Goal: Transaction & Acquisition: Book appointment/travel/reservation

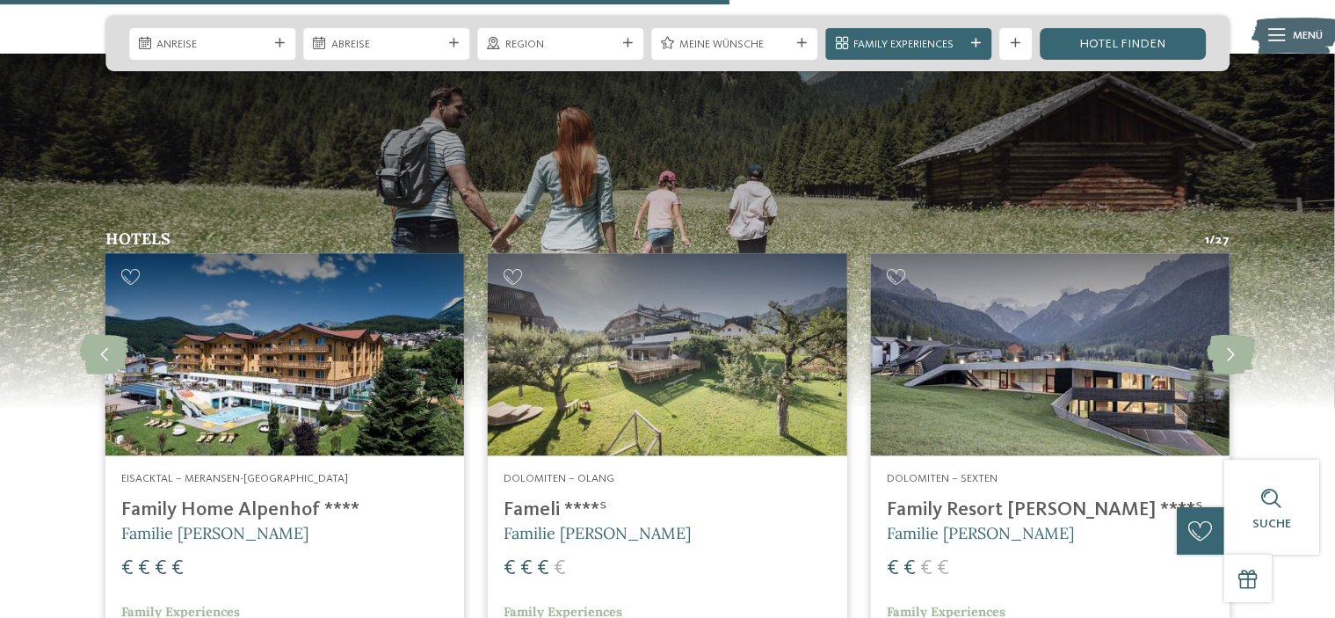
scroll to position [3987, 0]
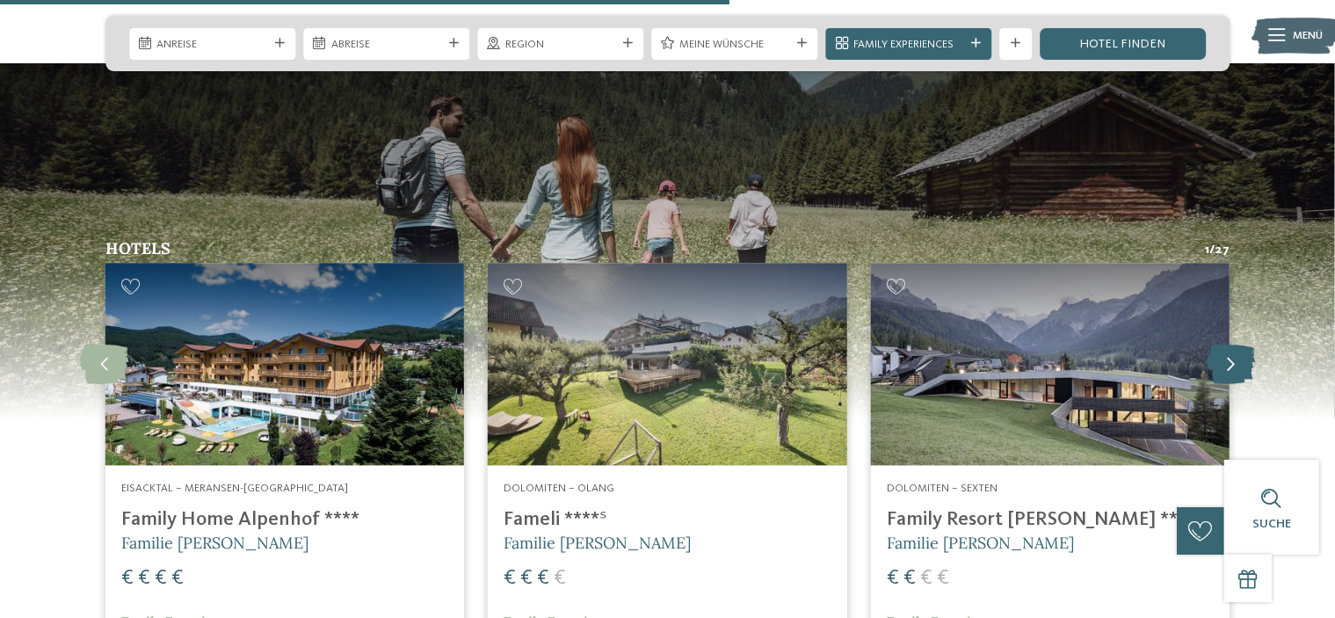
click at [1218, 344] on icon at bounding box center [1231, 364] width 48 height 40
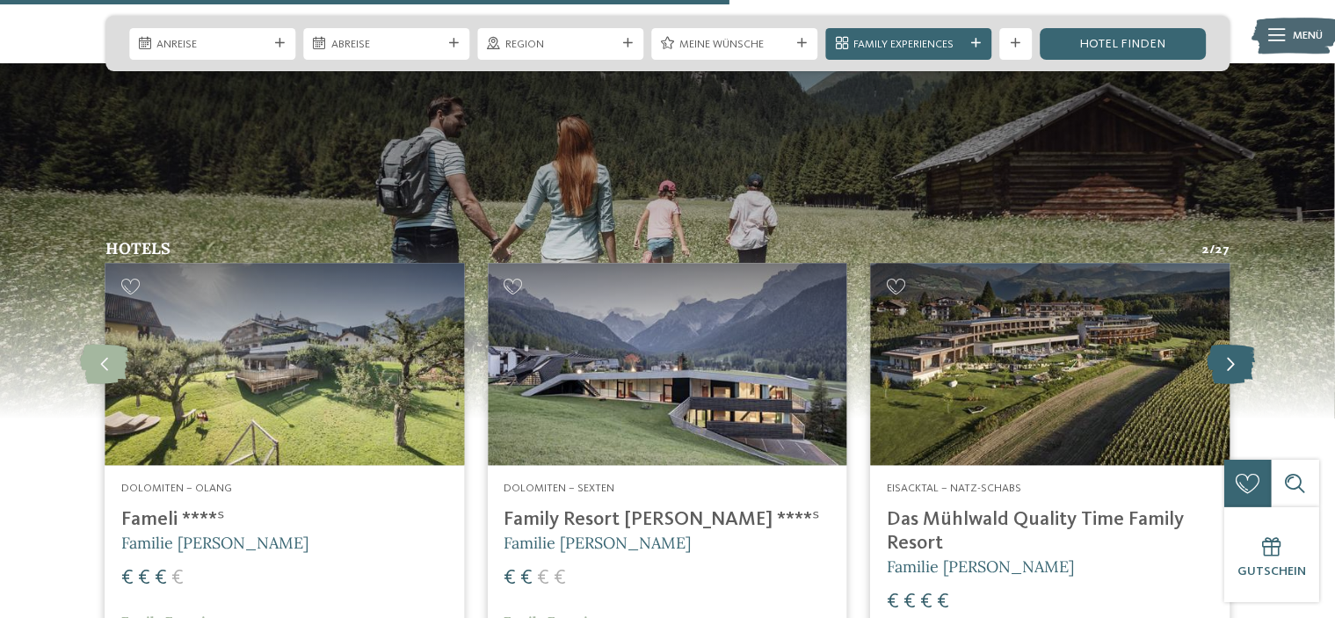
click at [1218, 344] on icon at bounding box center [1231, 364] width 48 height 40
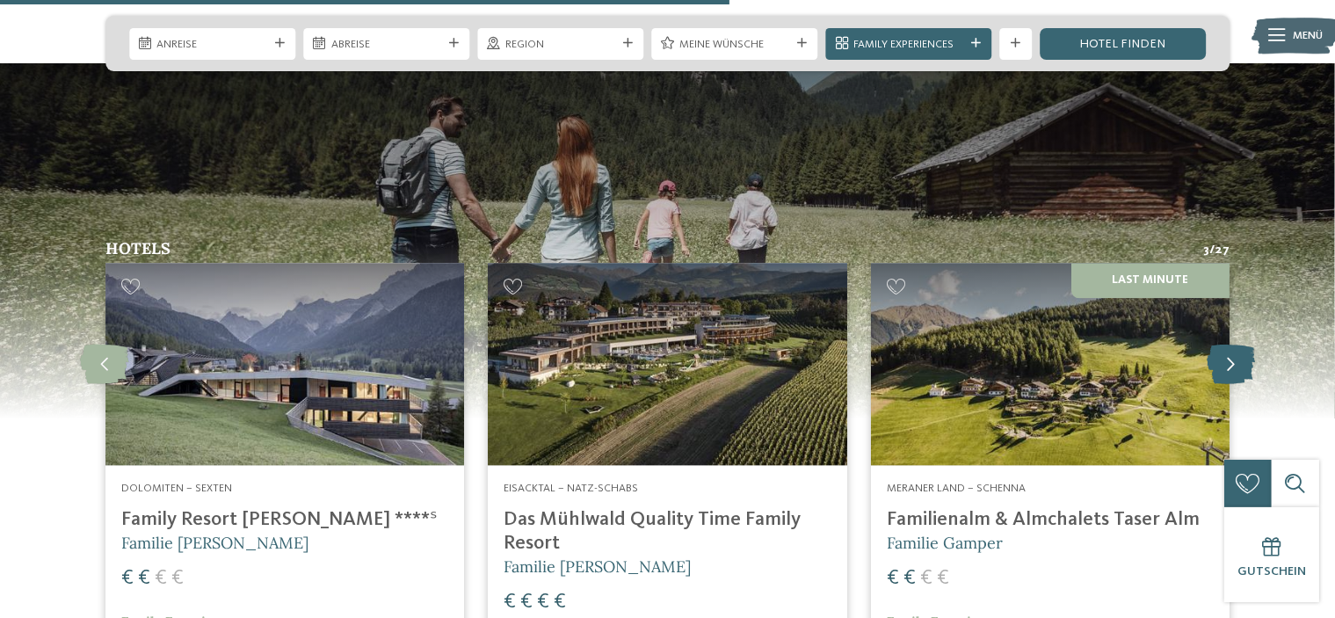
click at [1218, 344] on icon at bounding box center [1231, 364] width 48 height 40
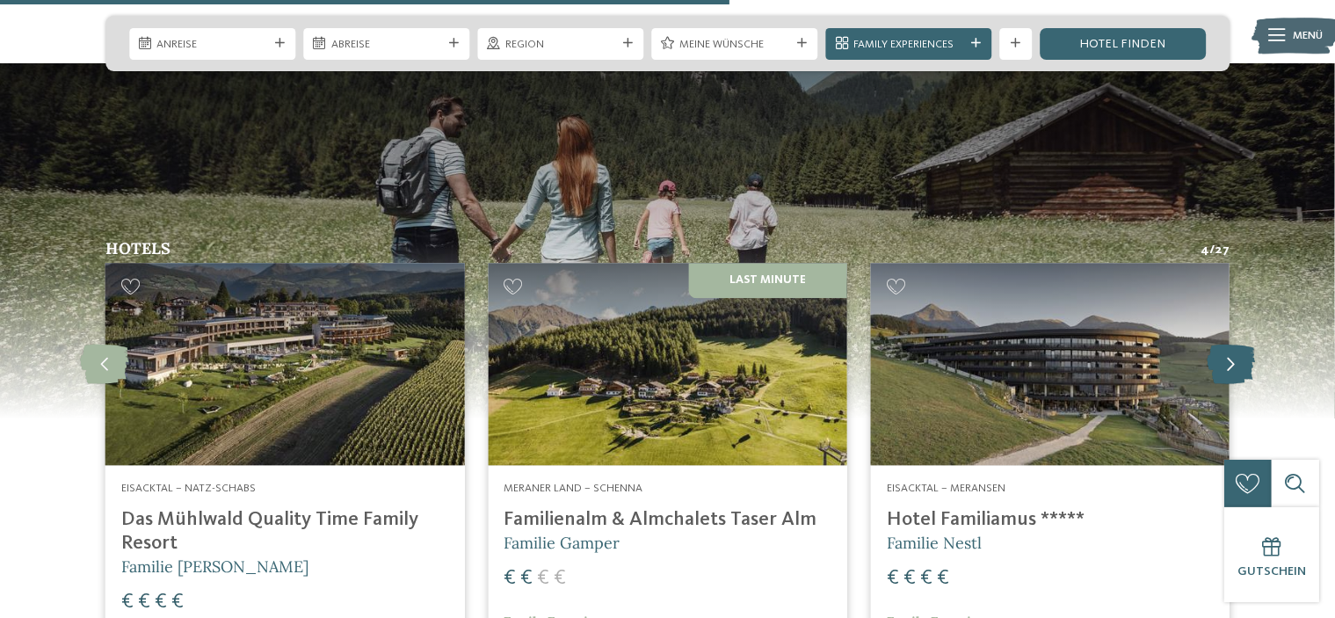
click at [1218, 344] on icon at bounding box center [1231, 364] width 48 height 40
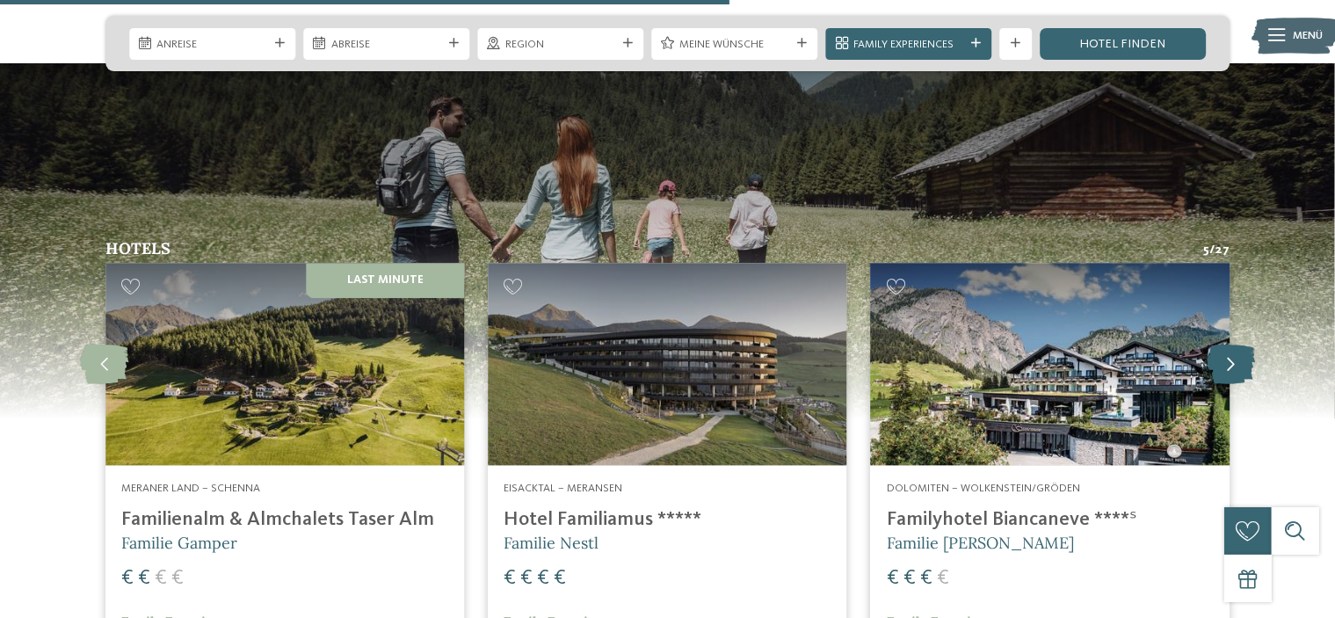
click at [1218, 344] on icon at bounding box center [1231, 364] width 48 height 40
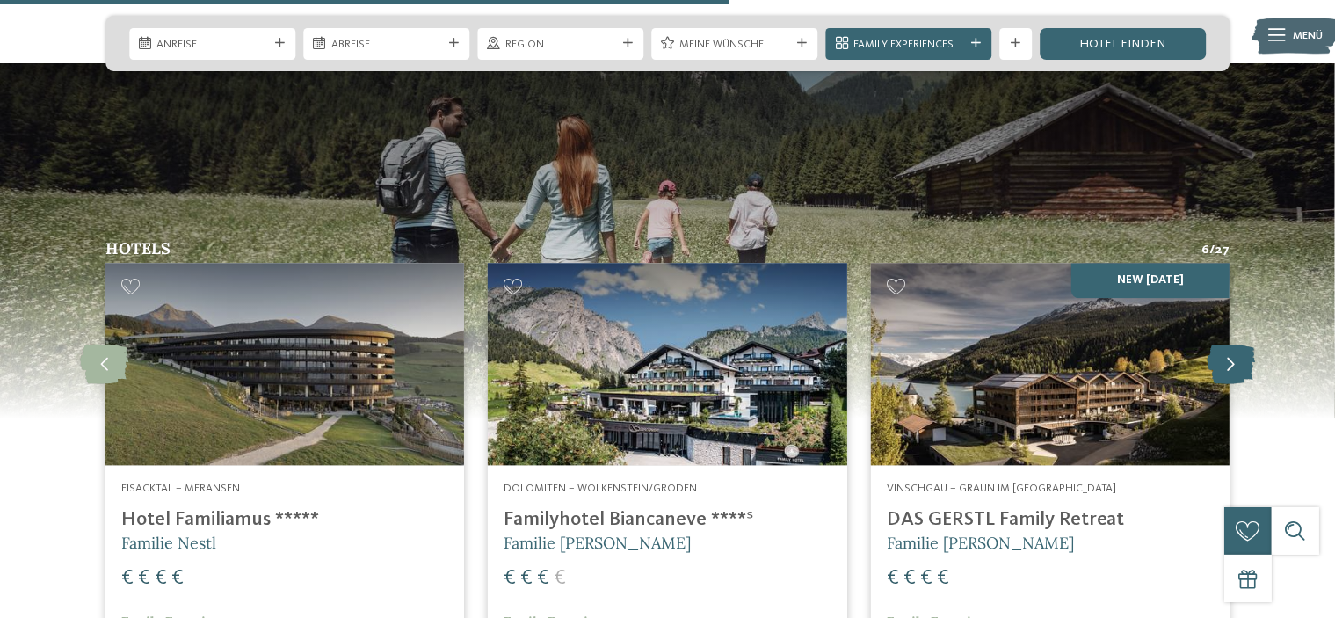
click at [1218, 344] on icon at bounding box center [1231, 364] width 48 height 40
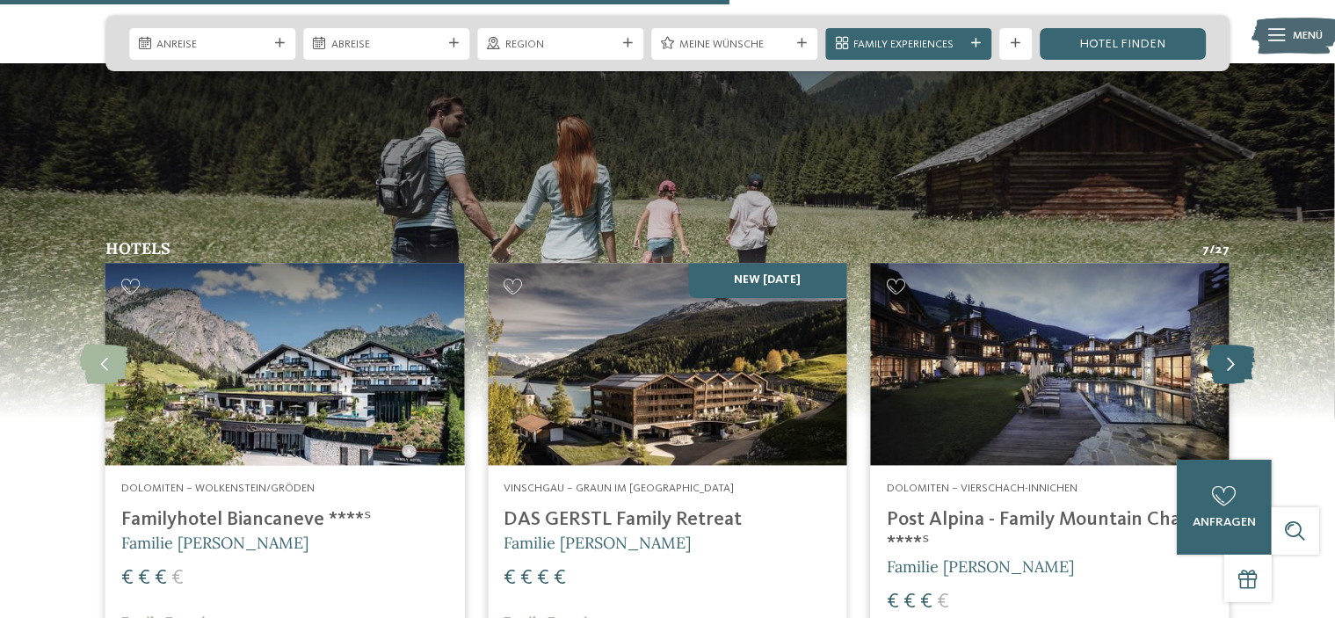
click at [1218, 344] on icon at bounding box center [1231, 364] width 48 height 40
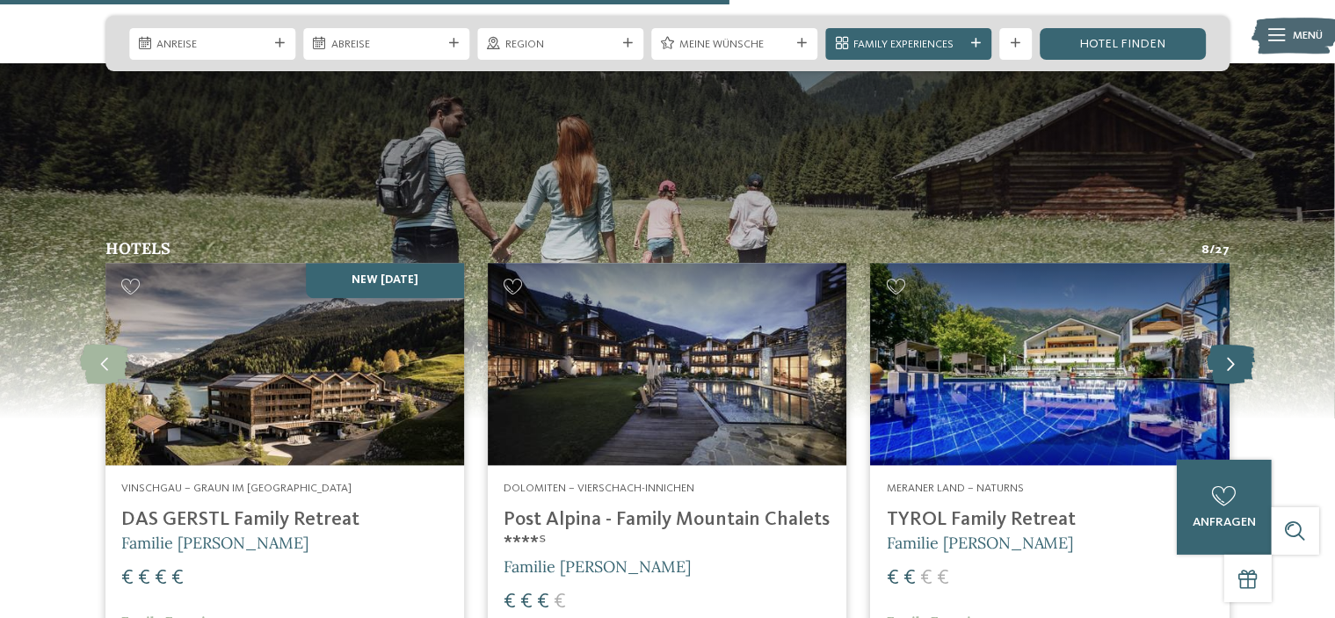
click at [1218, 344] on icon at bounding box center [1231, 364] width 48 height 40
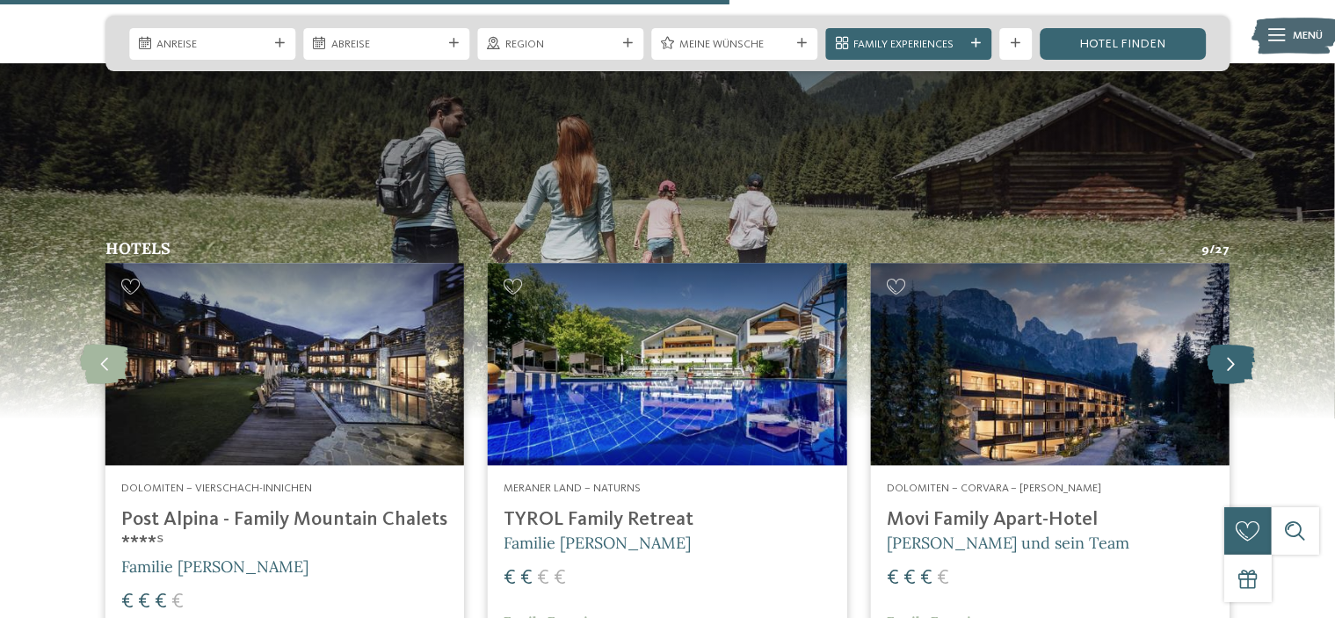
click at [1218, 344] on icon at bounding box center [1231, 364] width 48 height 40
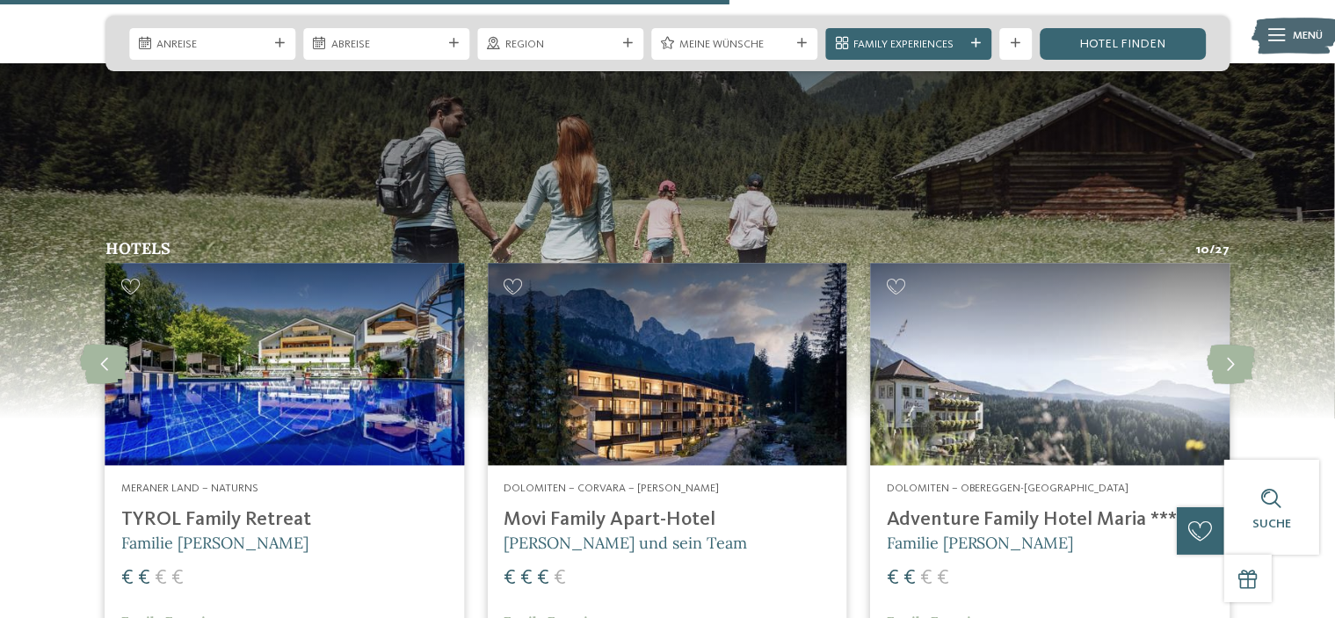
click at [632, 508] on h4 "Movi Family Apart-Hotel" at bounding box center [667, 520] width 327 height 24
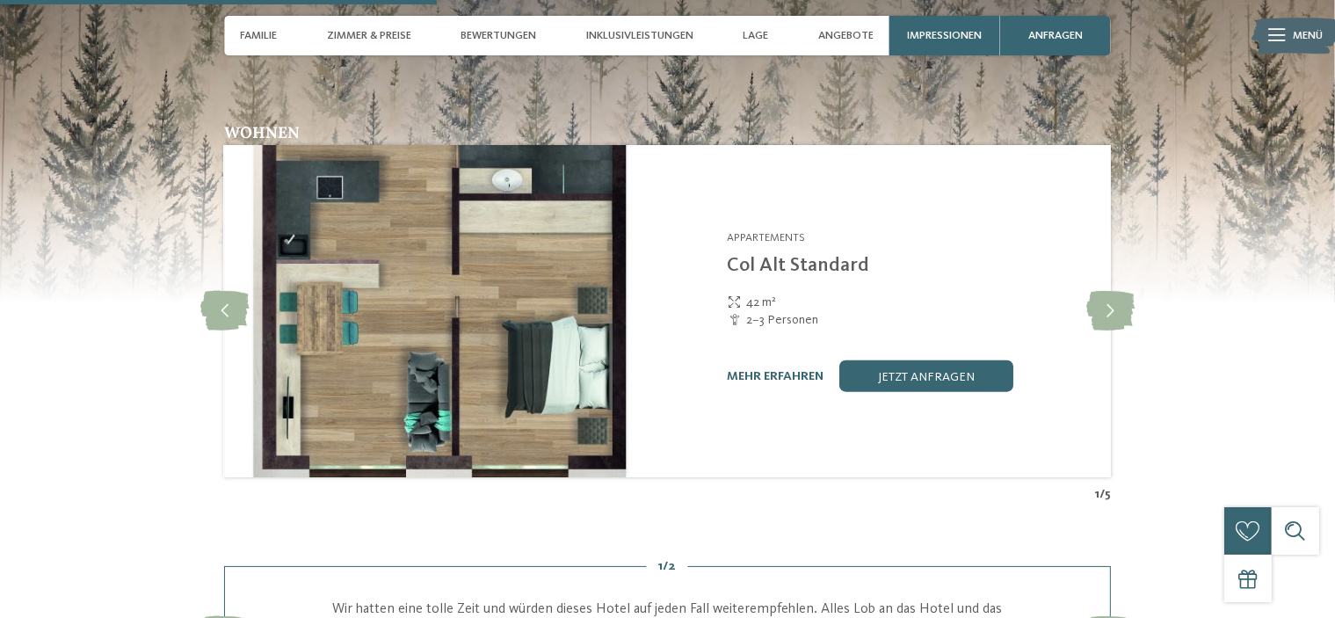
scroll to position [1878, 0]
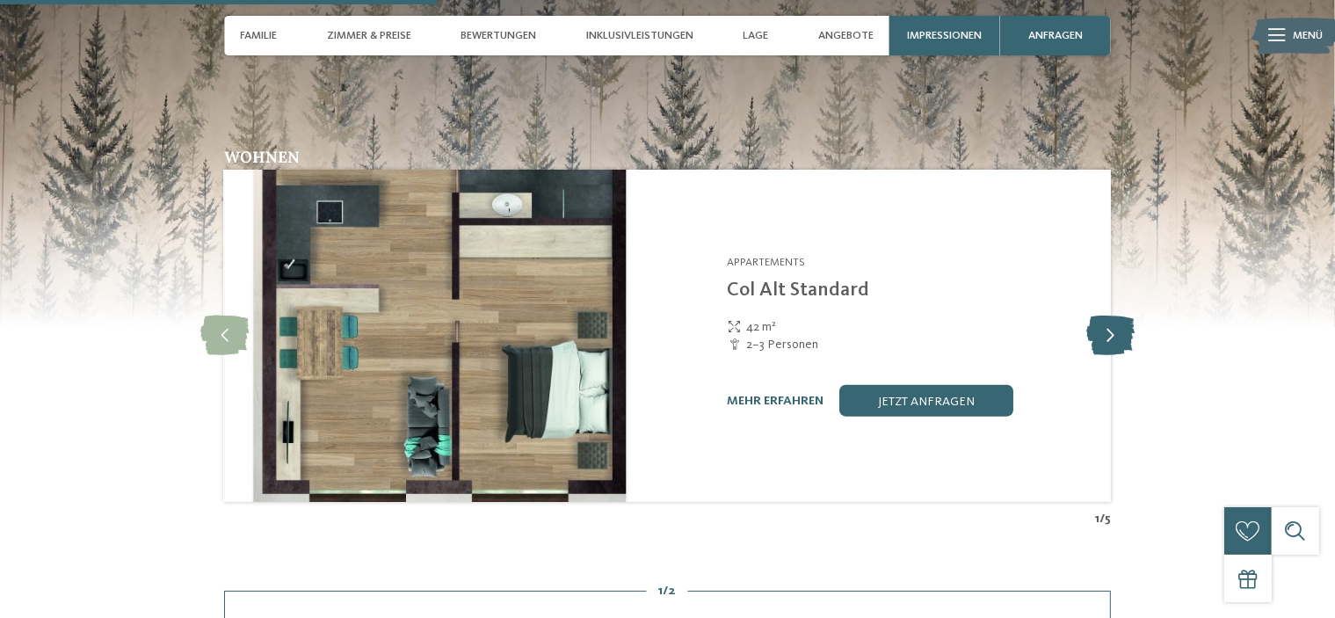
click at [1104, 316] on icon at bounding box center [1111, 336] width 48 height 40
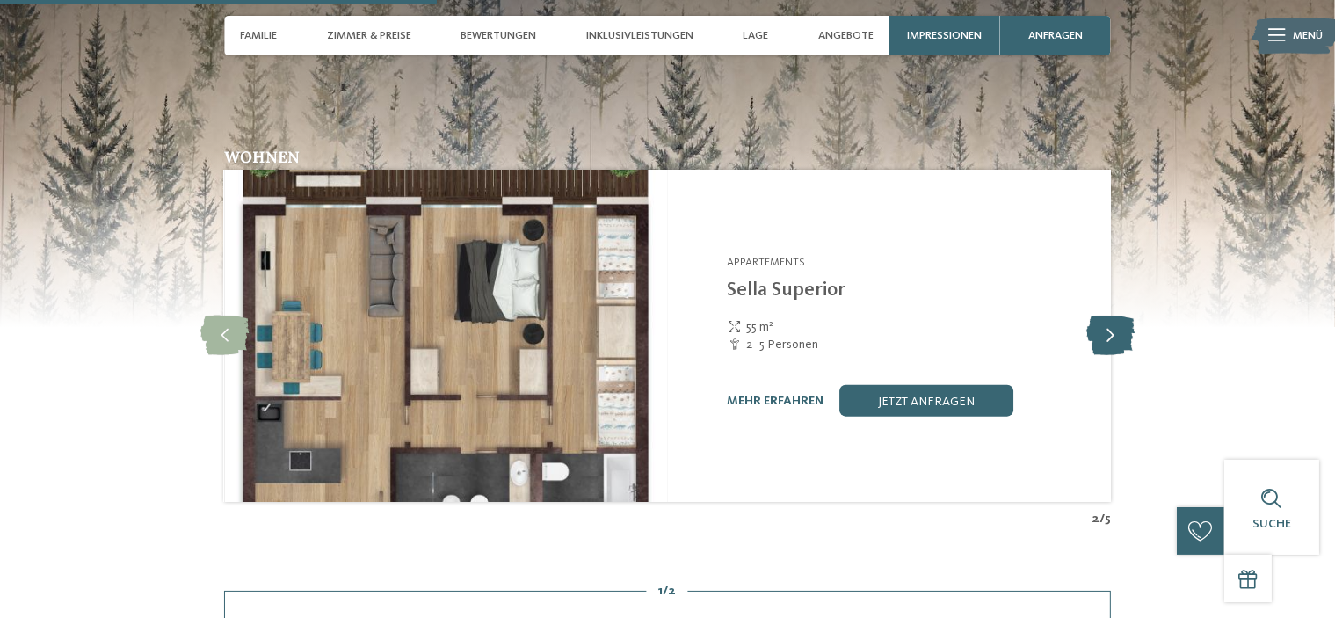
click at [1104, 316] on icon at bounding box center [1111, 336] width 48 height 40
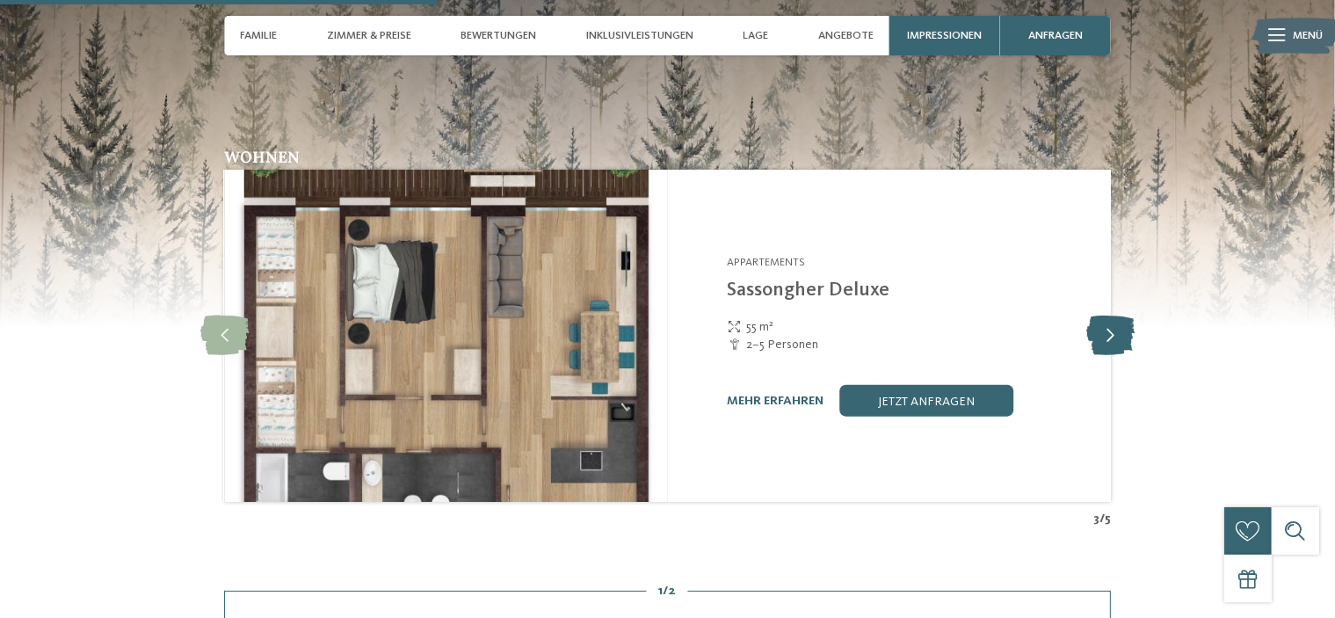
click at [1104, 316] on icon at bounding box center [1111, 336] width 48 height 40
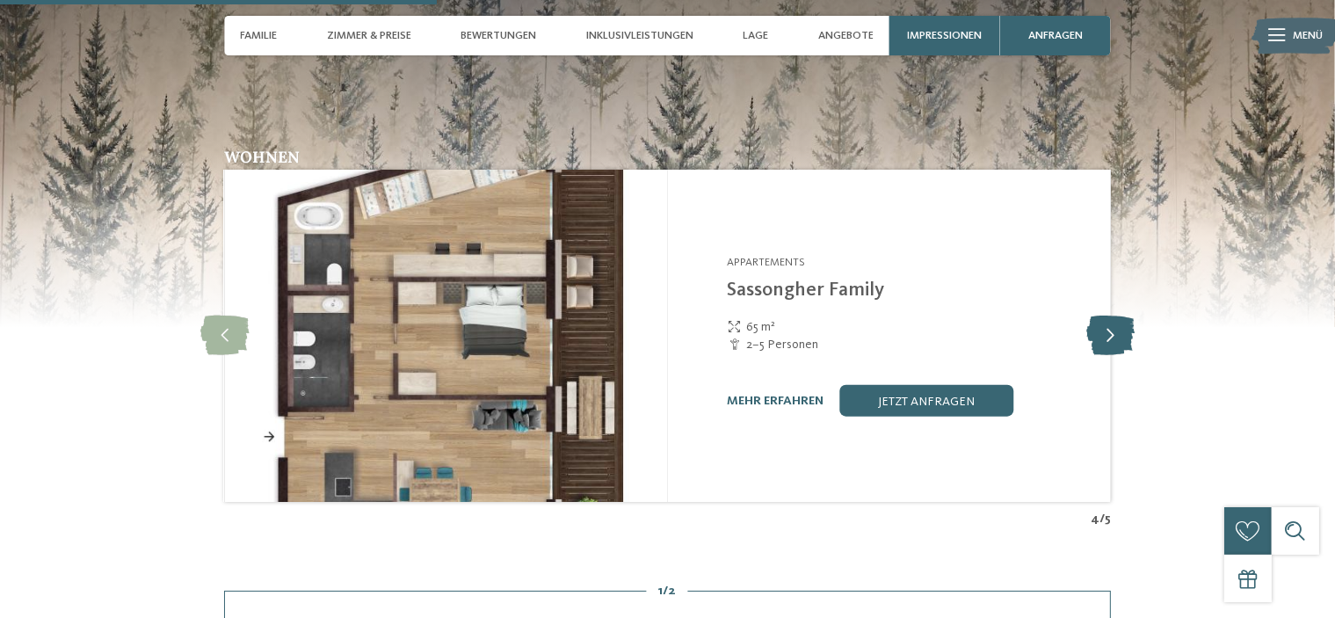
click at [1104, 316] on icon at bounding box center [1111, 336] width 48 height 40
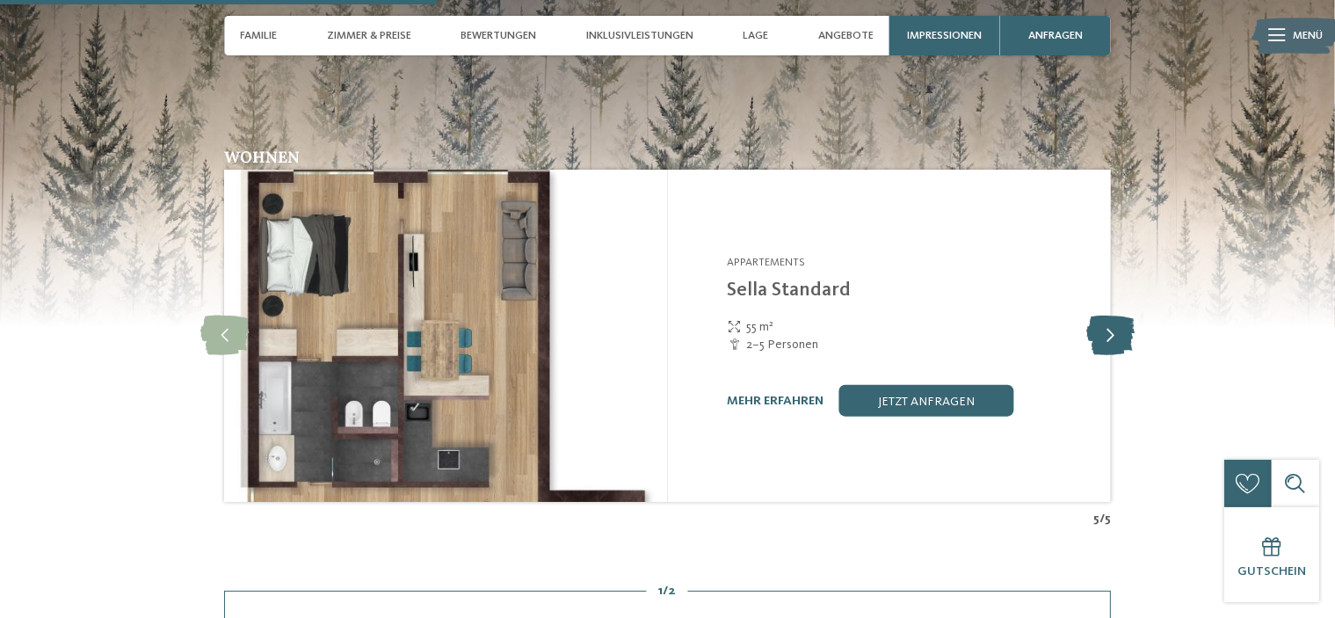
click at [1104, 316] on icon at bounding box center [1111, 336] width 48 height 40
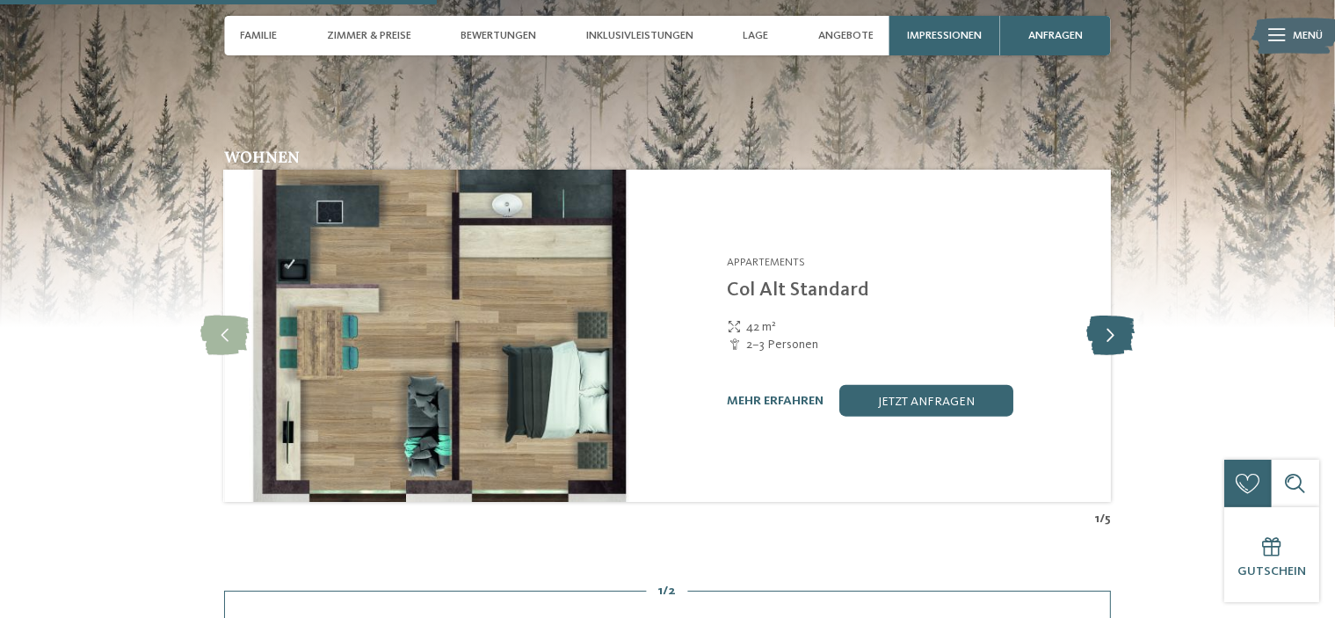
click at [1104, 316] on icon at bounding box center [1111, 336] width 48 height 40
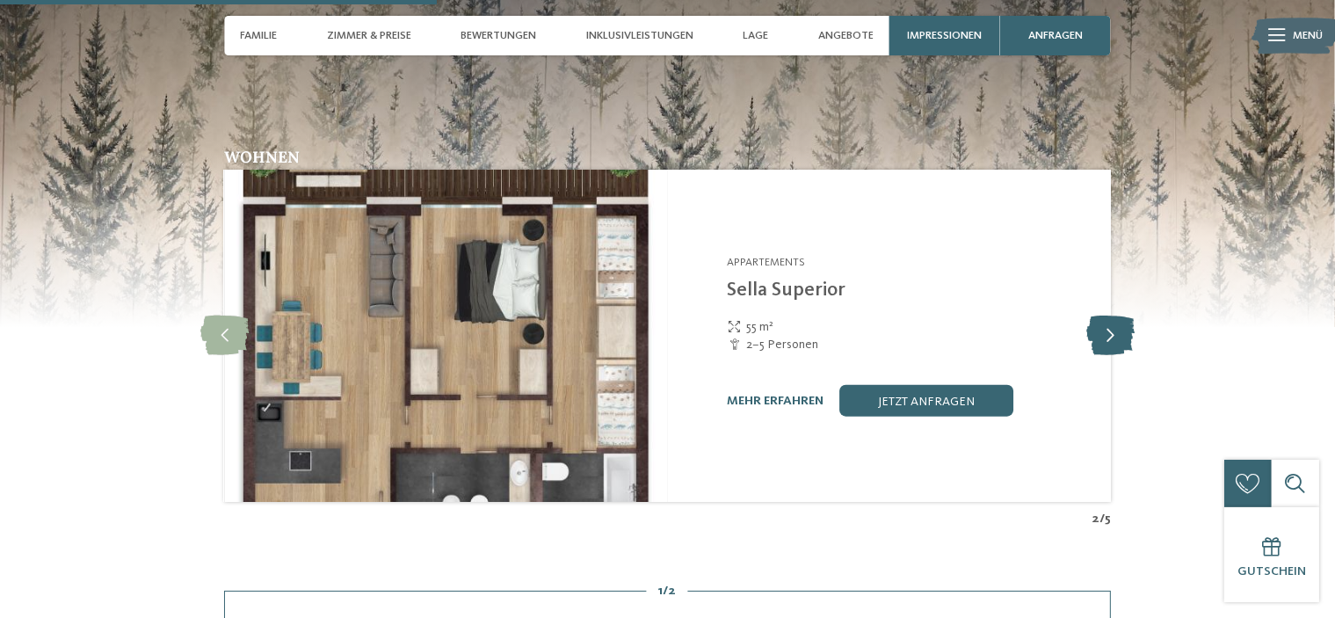
click at [1104, 316] on icon at bounding box center [1111, 336] width 48 height 40
